Goal: Transaction & Acquisition: Purchase product/service

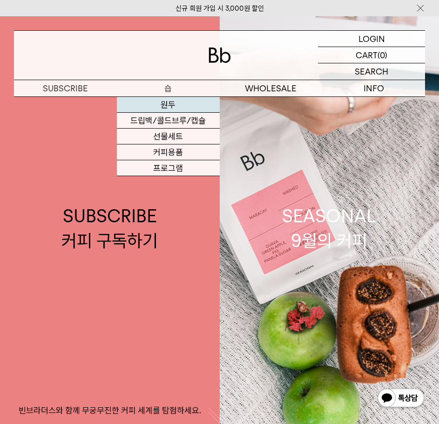
click at [165, 103] on link "원두" at bounding box center [168, 105] width 103 height 16
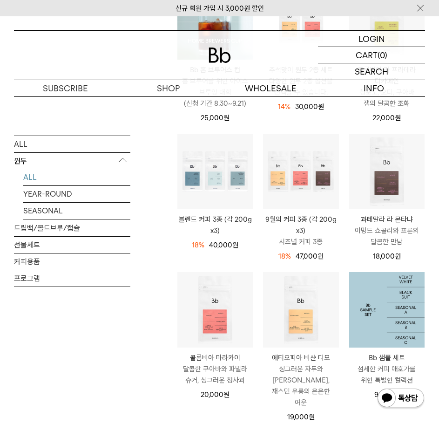
scroll to position [186, 0]
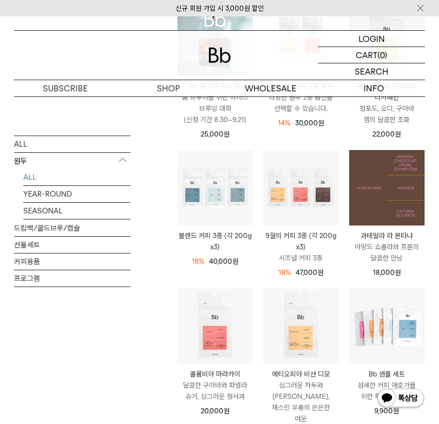
click at [384, 207] on img at bounding box center [386, 187] width 75 height 75
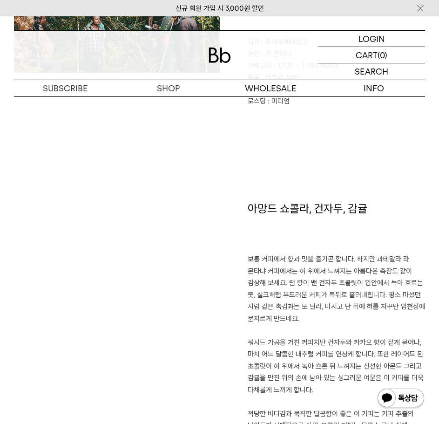
scroll to position [419, 0]
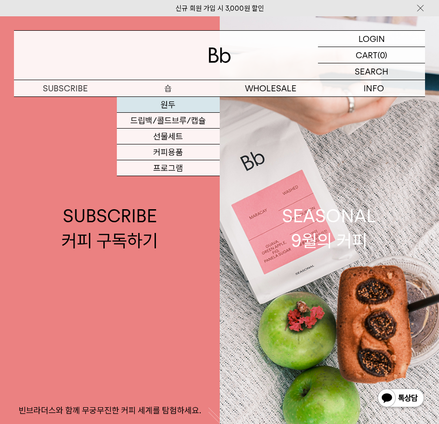
click at [166, 99] on link "원두" at bounding box center [168, 105] width 103 height 16
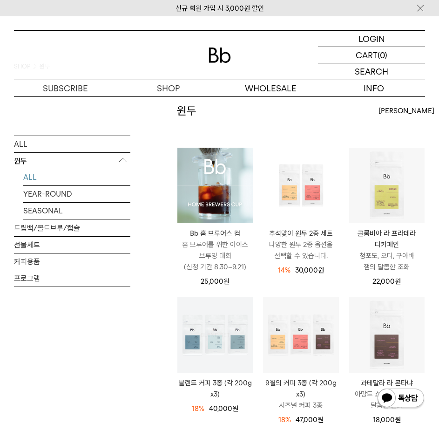
scroll to position [140, 0]
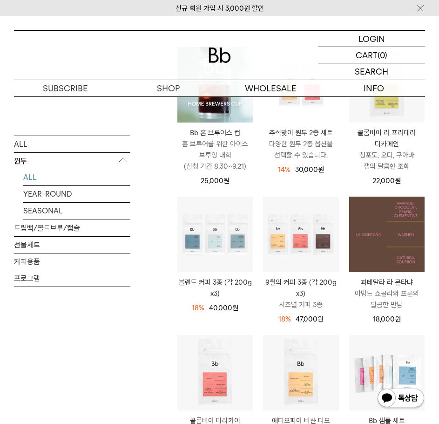
click at [382, 250] on img at bounding box center [386, 234] width 75 height 75
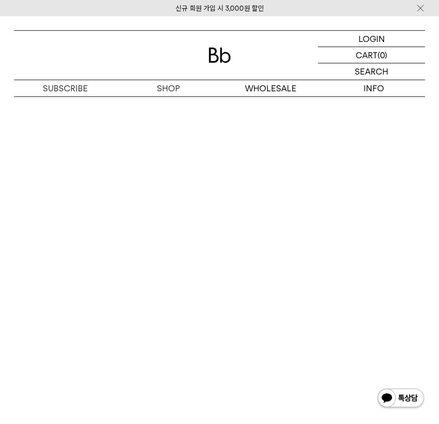
scroll to position [1770, 0]
